Goal: Transaction & Acquisition: Book appointment/travel/reservation

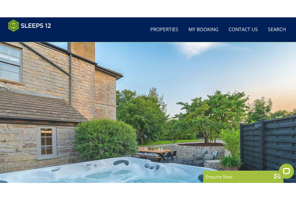
scroll to position [16, 0]
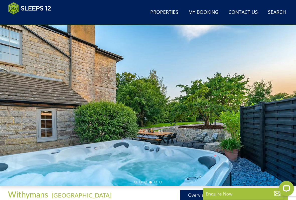
click at [245, 131] on div at bounding box center [148, 103] width 296 height 166
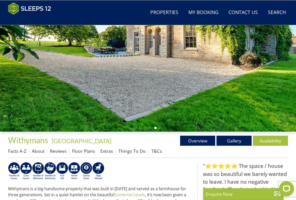
scroll to position [70, 0]
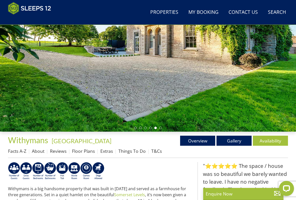
click at [230, 141] on link "Gallery" at bounding box center [233, 140] width 35 height 10
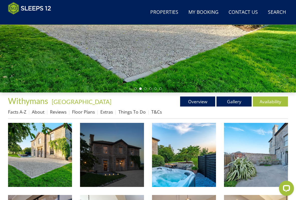
scroll to position [109, 0]
click at [47, 154] on img at bounding box center [40, 155] width 64 height 64
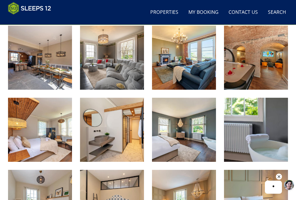
scroll to position [351, 0]
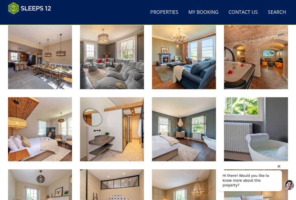
click at [276, 163] on icon "Hide greeting" at bounding box center [279, 166] width 6 height 6
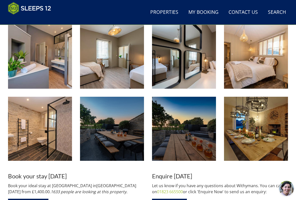
scroll to position [567, 0]
click at [260, 132] on img at bounding box center [256, 129] width 64 height 64
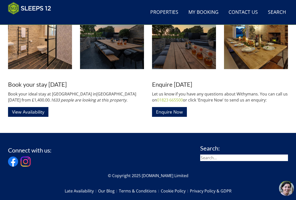
scroll to position [659, 0]
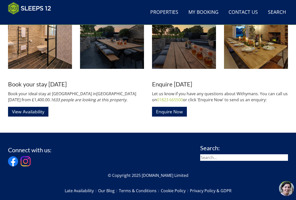
click at [37, 112] on link "View Availability" at bounding box center [28, 112] width 40 height 10
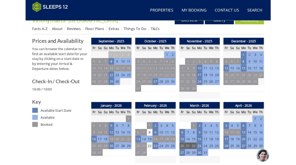
scroll to position [186, 0]
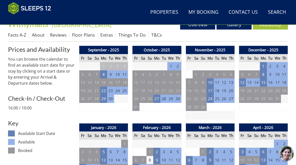
click at [158, 98] on td "27" at bounding box center [156, 99] width 7 height 8
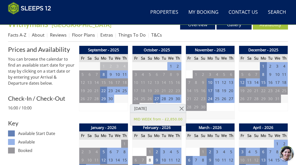
click at [182, 107] on link at bounding box center [181, 108] width 9 height 9
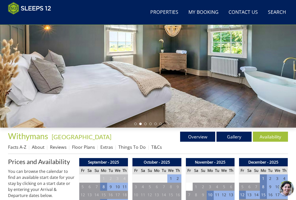
scroll to position [74, 0]
click at [204, 138] on link "Overview" at bounding box center [197, 136] width 35 height 10
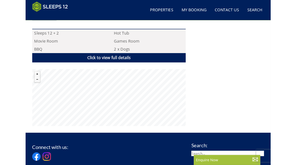
scroll to position [334, 0]
